Goal: Transaction & Acquisition: Purchase product/service

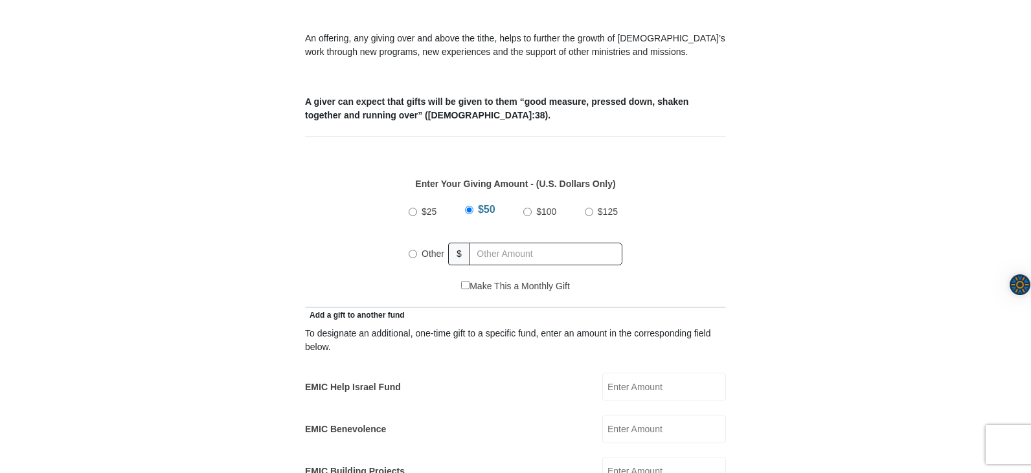
scroll to position [500, 0]
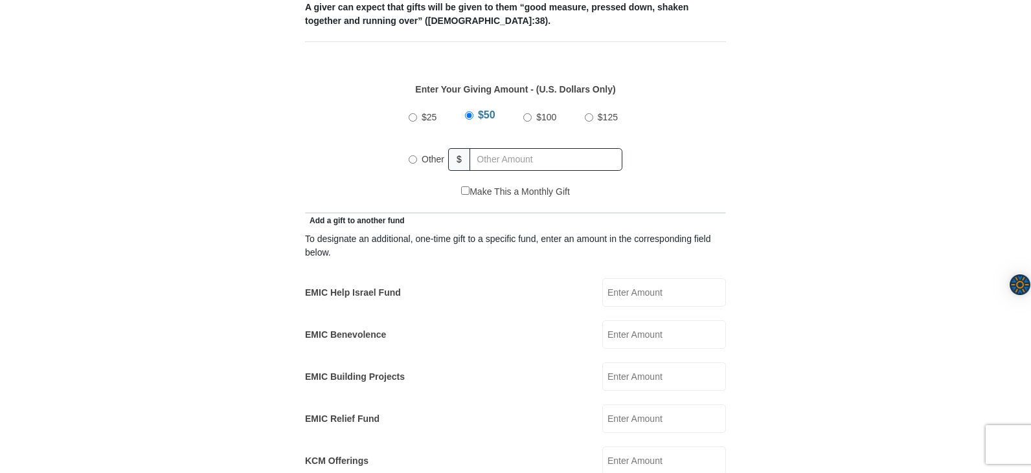
scroll to position [568, 0]
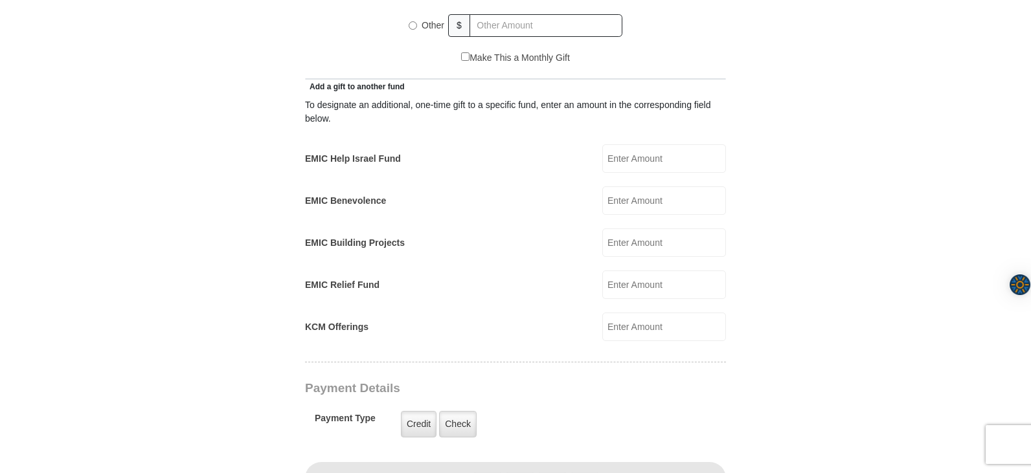
scroll to position [701, 0]
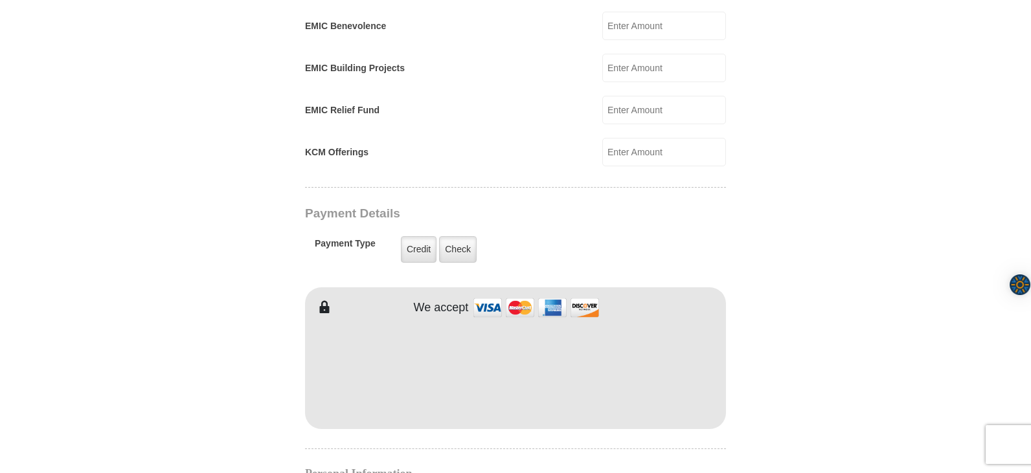
scroll to position [887, 0]
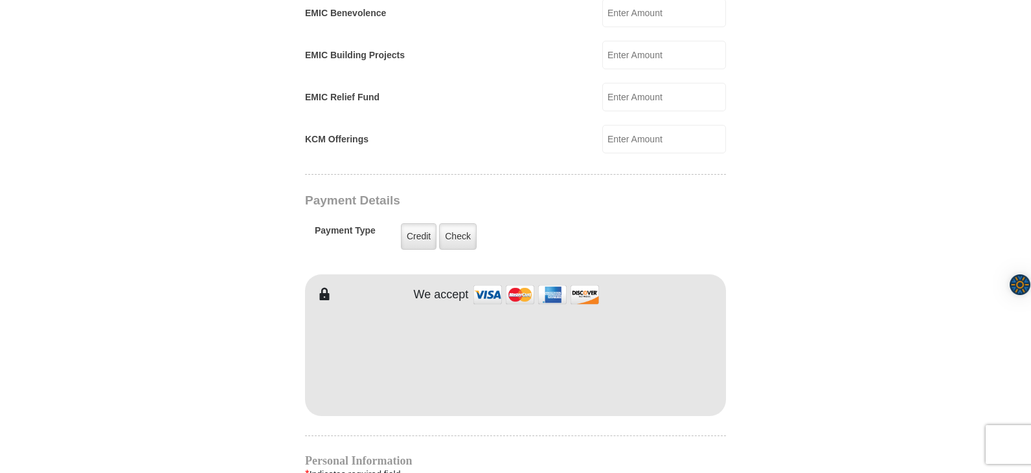
click at [873, 388] on form "[GEOGRAPHIC_DATA][DEMOGRAPHIC_DATA] Online Giving Because of gifts like yours, …" at bounding box center [515, 112] width 738 height 1894
click at [877, 392] on form "[GEOGRAPHIC_DATA][DEMOGRAPHIC_DATA] Online Giving Because of gifts like yours, …" at bounding box center [515, 112] width 738 height 1894
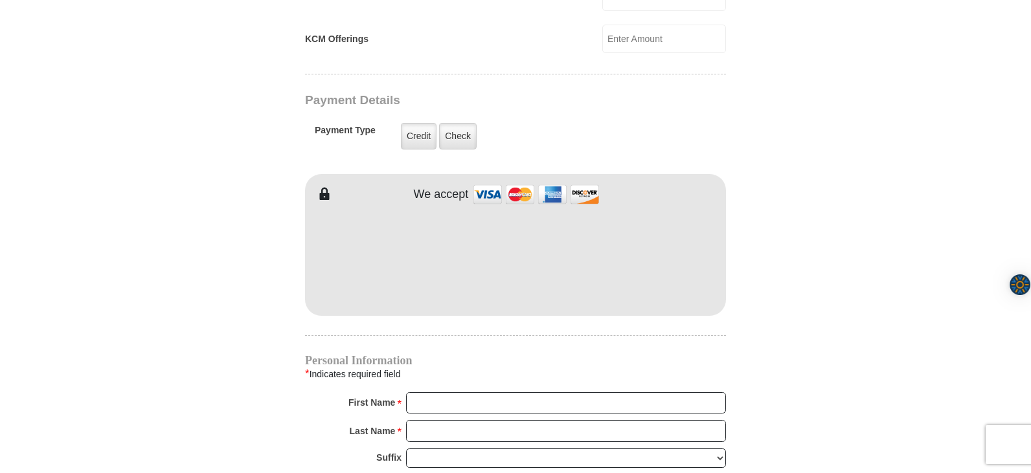
scroll to position [989, 0]
click at [423, 121] on label "Credit" at bounding box center [419, 134] width 36 height 27
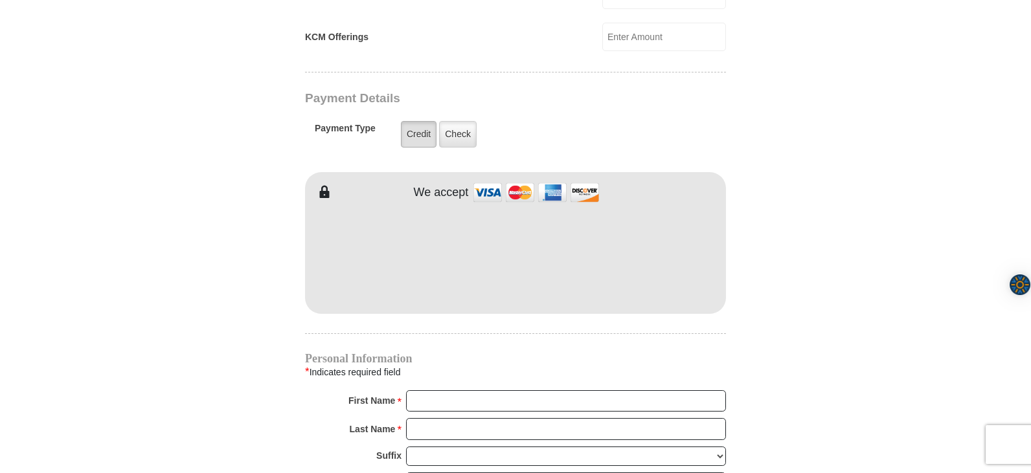
click at [0, 0] on input "Credit" at bounding box center [0, 0] width 0 height 0
type input "TC"
type input "[PERSON_NAME]"
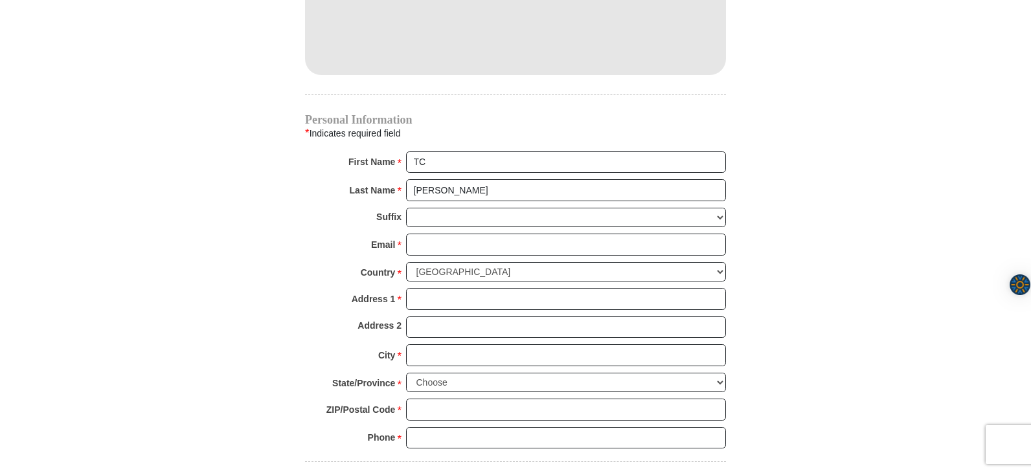
scroll to position [1234, 0]
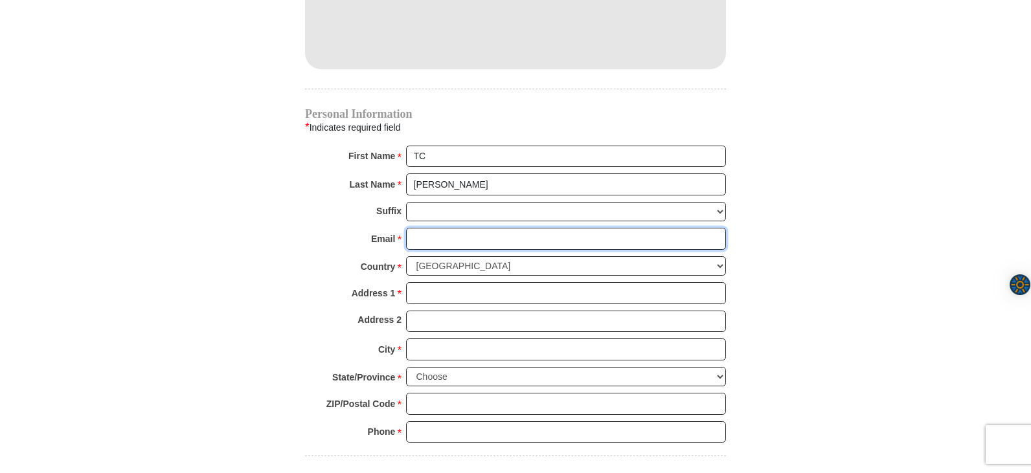
click at [473, 229] on input "Email *" at bounding box center [566, 239] width 320 height 22
type input "[EMAIL_ADDRESS][DOMAIN_NAME]"
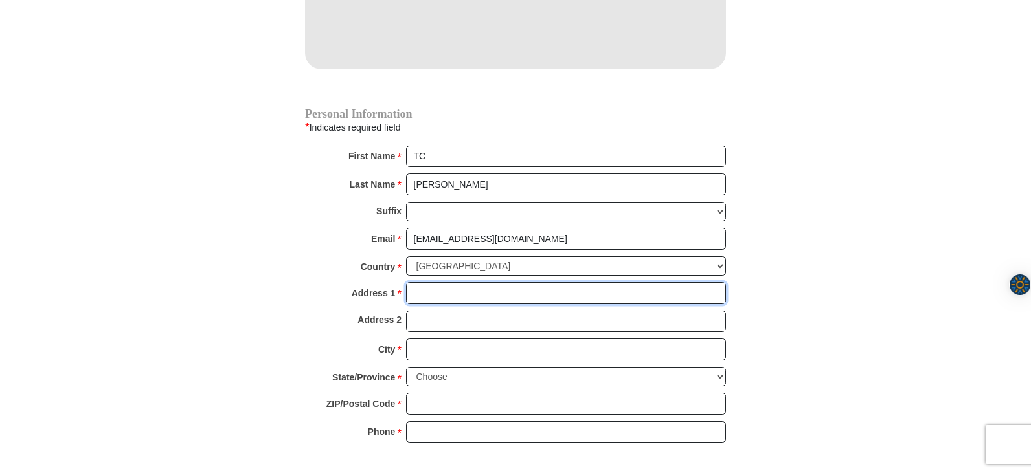
type input "[STREET_ADDRESS][PERSON_NAME]"
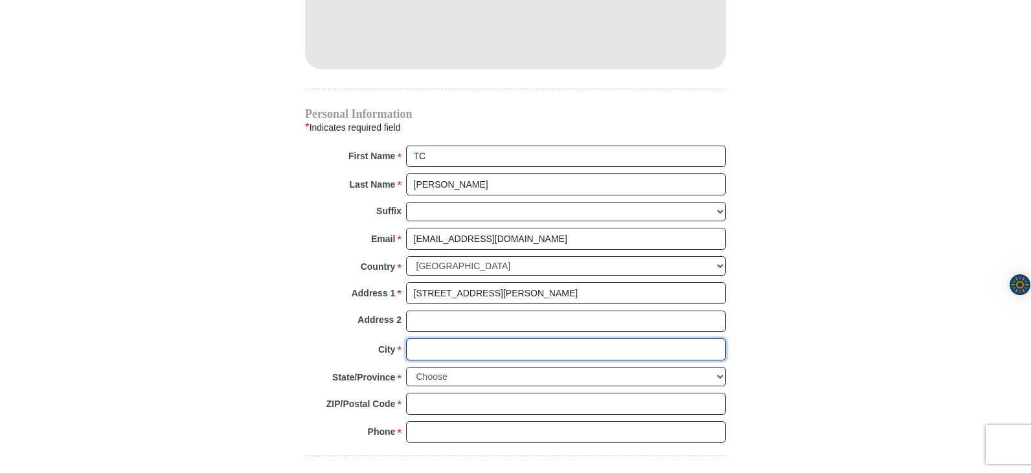
type input "[GEOGRAPHIC_DATA]"
select select "AZ"
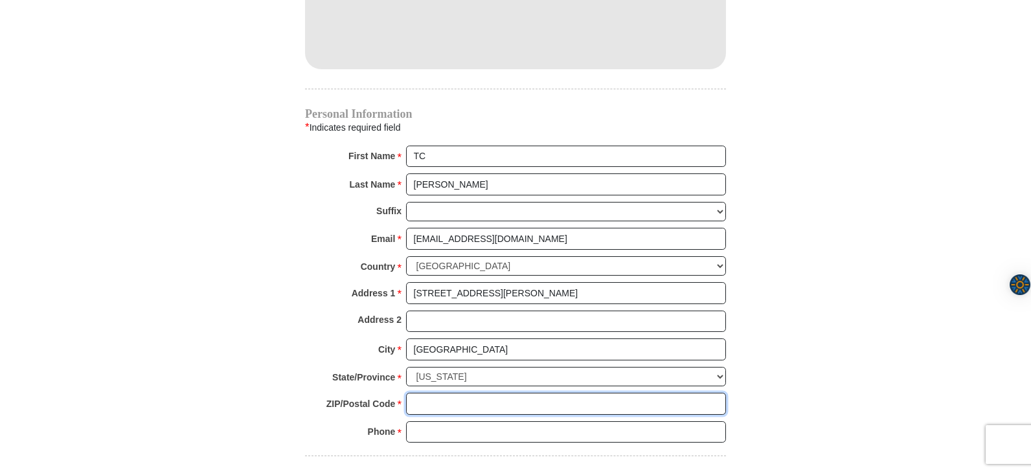
type input "85306"
type input "6023095560"
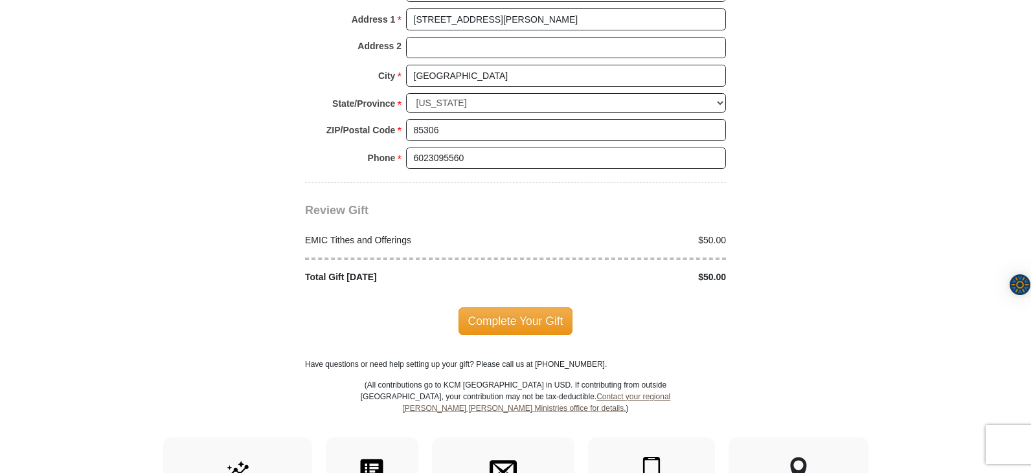
scroll to position [1513, 0]
